Goal: Obtain resource: Download file/media

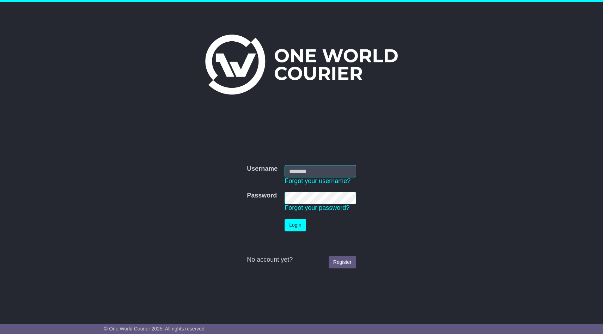
type input "**********"
click at [302, 223] on button "Login" at bounding box center [295, 225] width 21 height 12
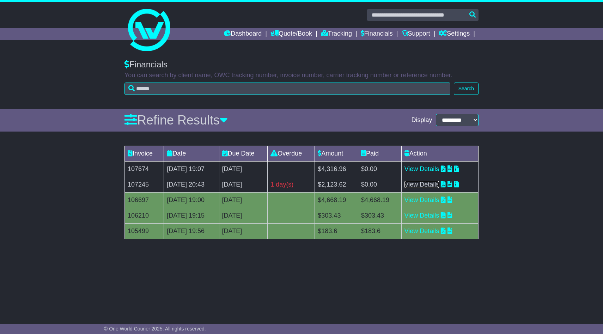
click at [440, 183] on link "View Details" at bounding box center [422, 184] width 35 height 7
click at [437, 170] on link "View Details" at bounding box center [422, 169] width 35 height 7
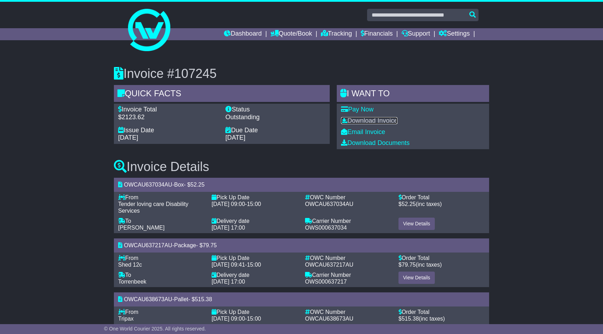
click at [363, 122] on link "Download Invoice" at bounding box center [369, 120] width 56 height 7
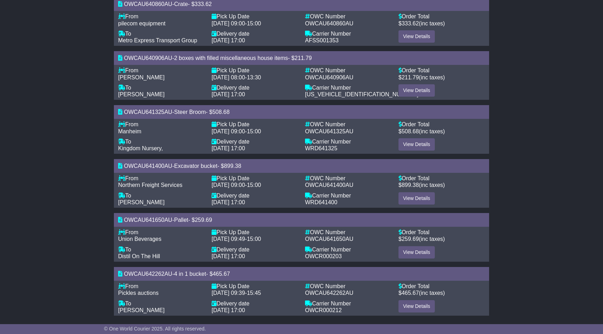
scroll to position [432, 0]
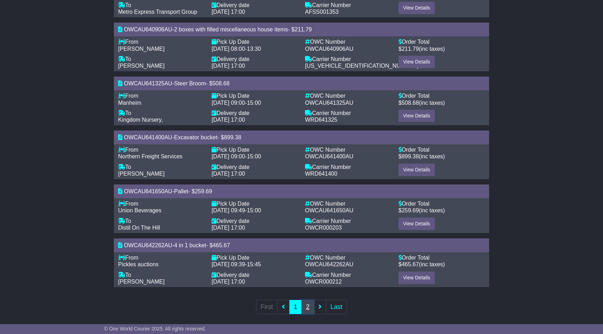
click at [308, 300] on link "2" at bounding box center [308, 307] width 13 height 14
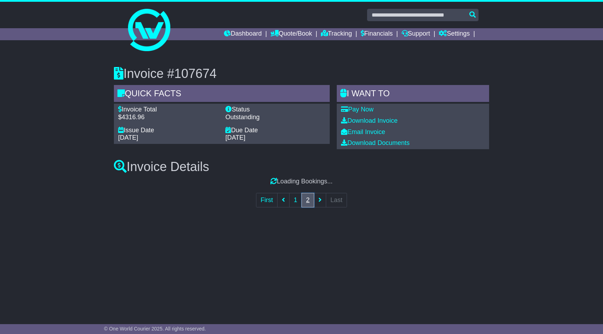
scroll to position [0, 0]
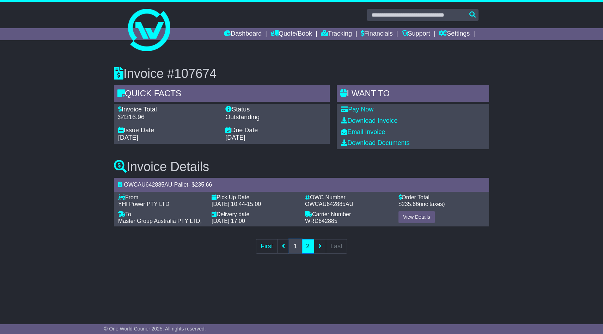
click at [296, 246] on link "1" at bounding box center [295, 246] width 13 height 14
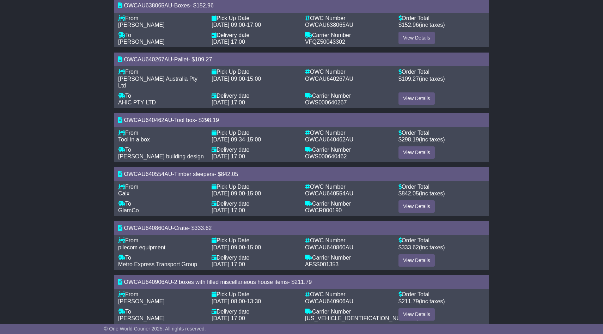
scroll to position [176, 0]
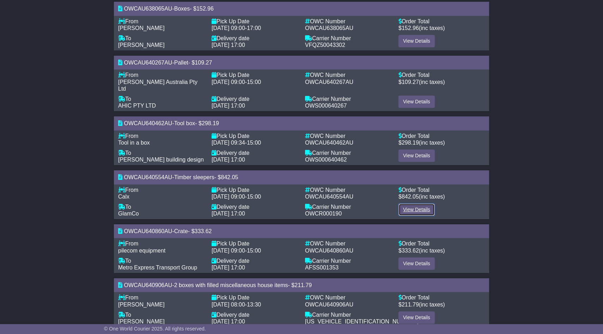
click at [414, 204] on link "View Details" at bounding box center [417, 210] width 36 height 12
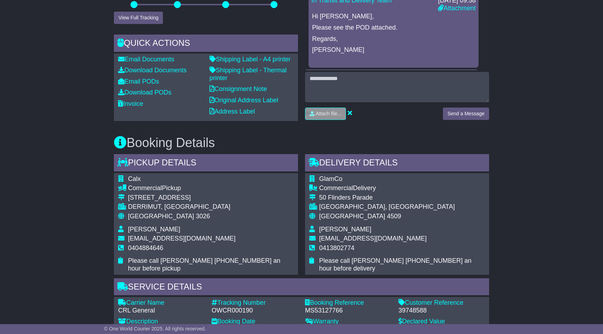
scroll to position [258, 0]
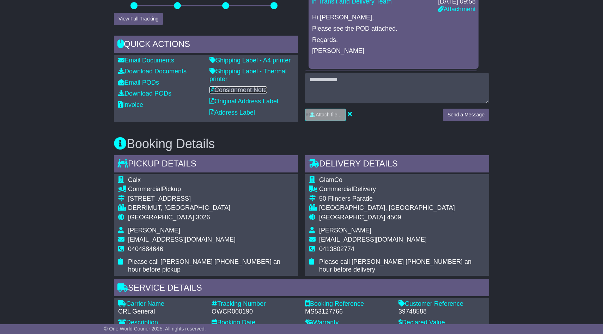
click at [248, 90] on link "Consignment Note" at bounding box center [239, 89] width 58 height 7
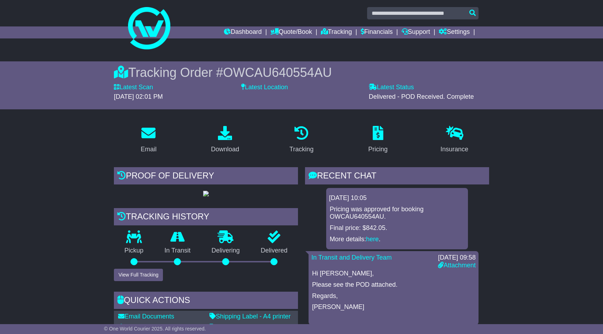
scroll to position [0, 0]
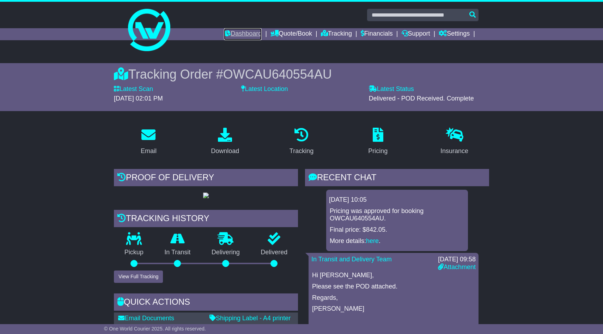
click at [228, 35] on link "Dashboard" at bounding box center [243, 34] width 38 height 12
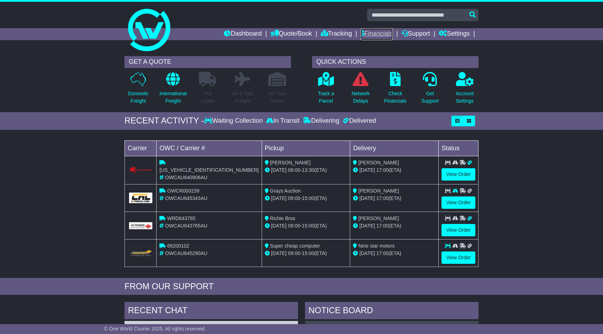
click at [361, 34] on link "Financials" at bounding box center [377, 34] width 32 height 12
